Goal: Find specific page/section: Find specific page/section

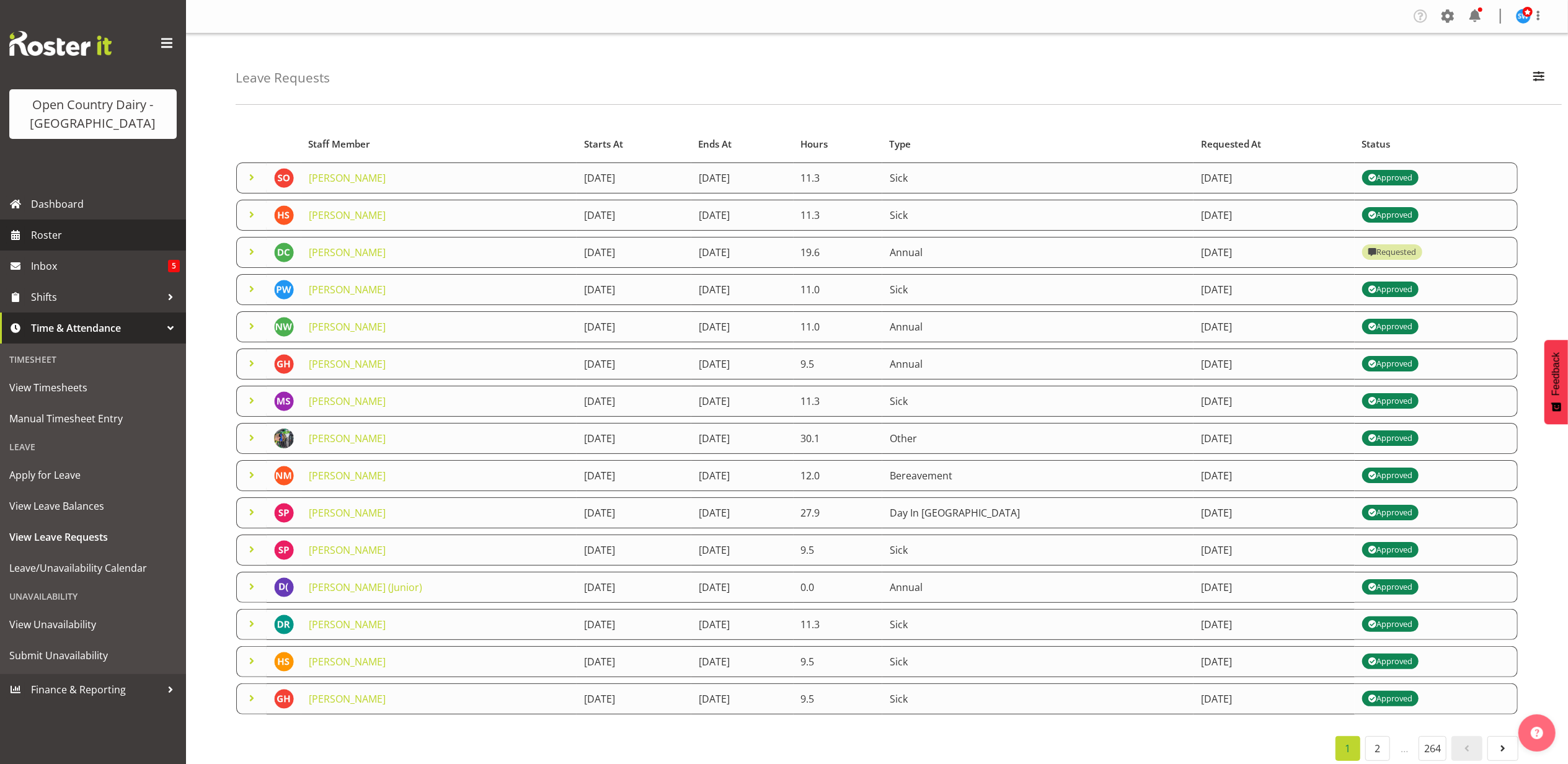
click at [47, 228] on span "Roster" at bounding box center [105, 235] width 148 height 19
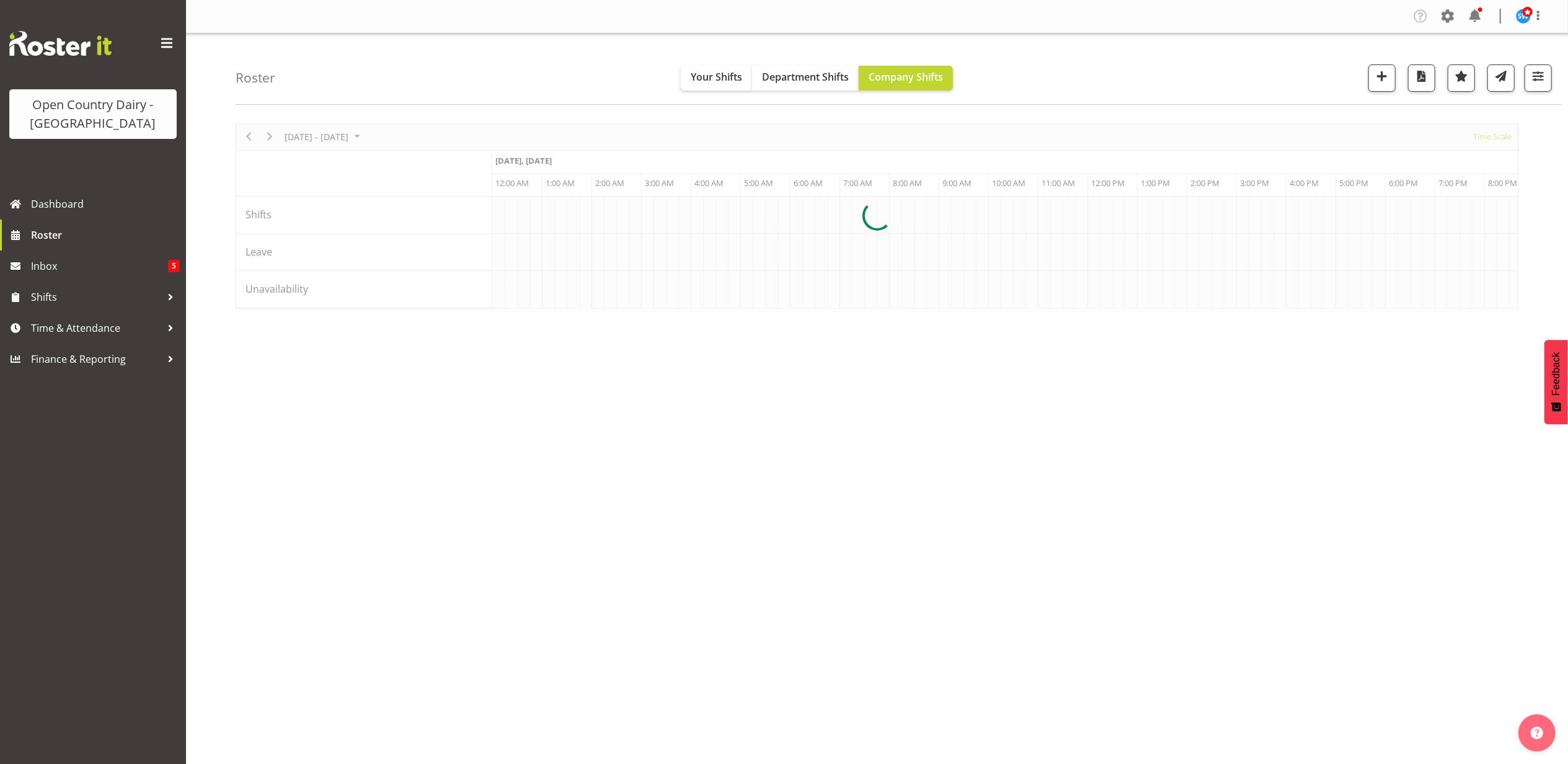
scroll to position [0, 5953]
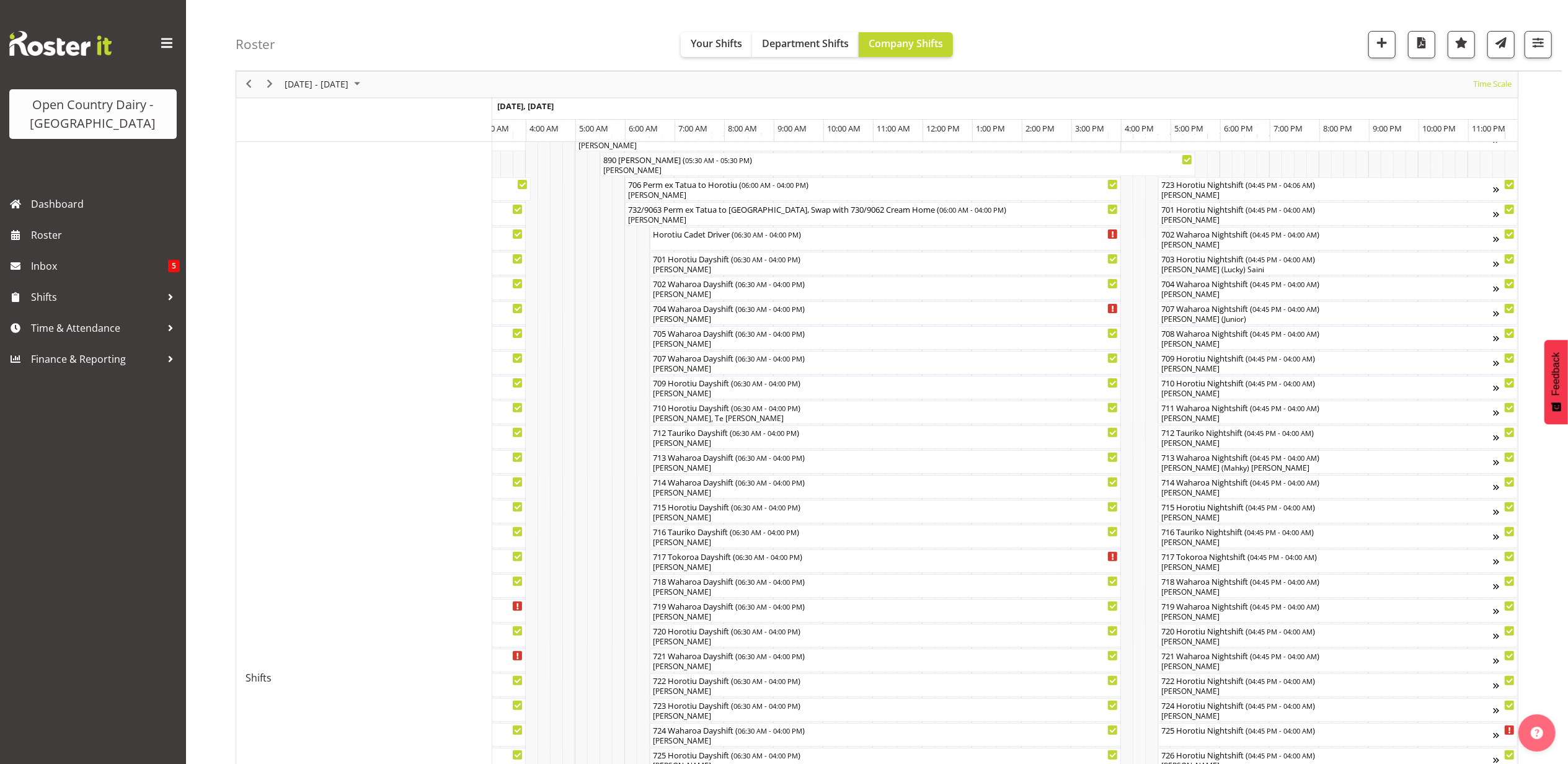
scroll to position [29, 0]
